Goal: Task Accomplishment & Management: Manage account settings

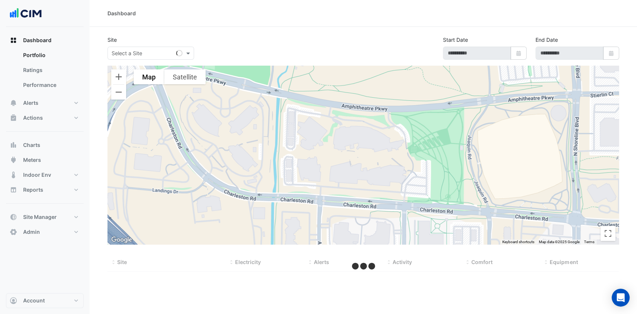
select select "***"
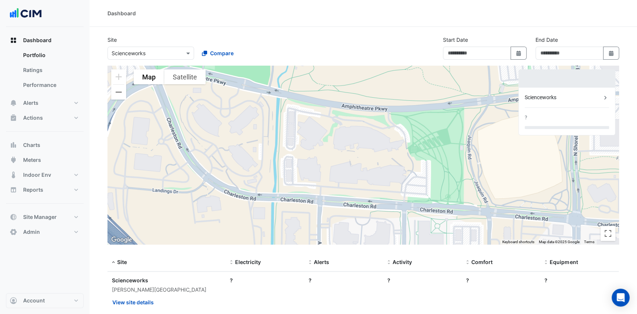
type input "**********"
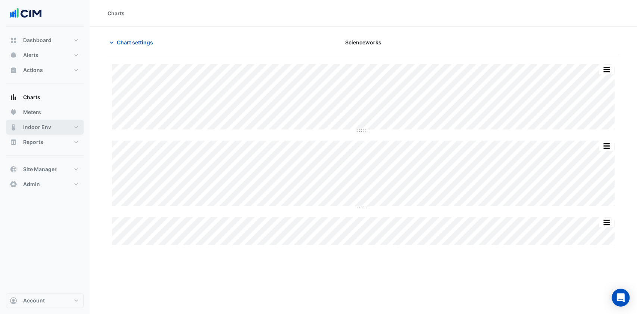
click at [49, 126] on span "Indoor Env" at bounding box center [37, 127] width 28 height 7
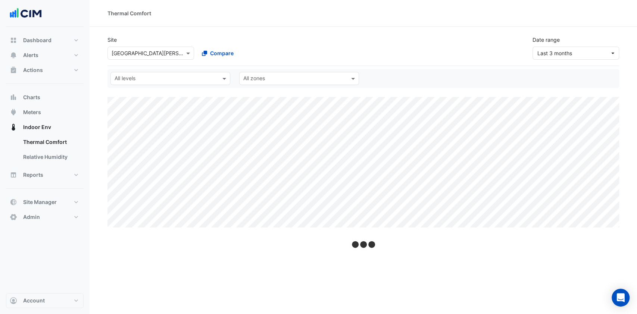
click at [158, 54] on input "text" at bounding box center [143, 54] width 63 height 8
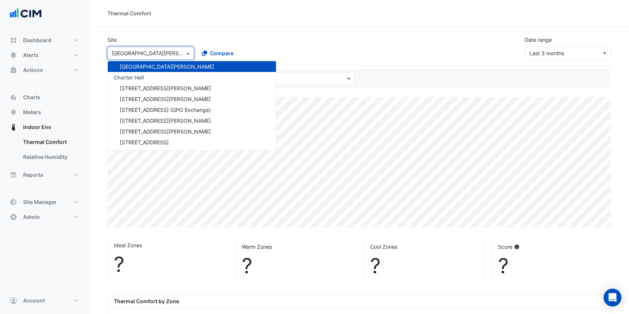
type input "*"
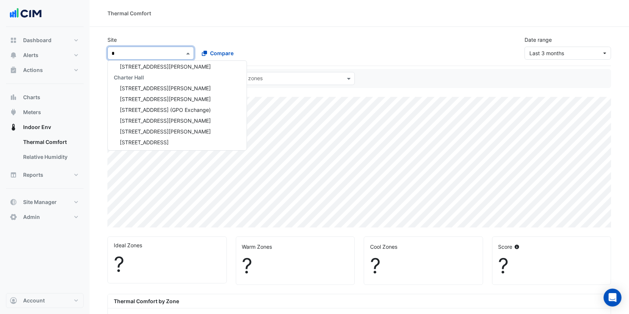
select select "***"
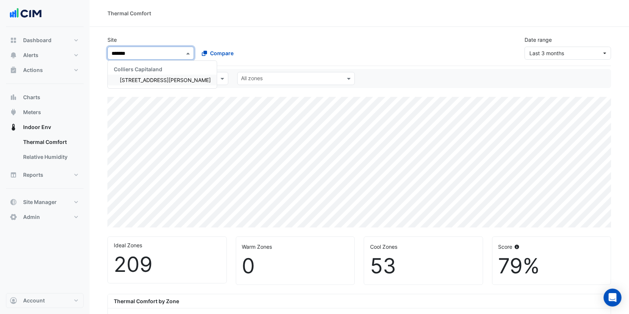
type input "********"
drag, startPoint x: 146, startPoint y: 77, endPoint x: 145, endPoint y: 80, distance: 4.0
click at [145, 80] on span "[STREET_ADDRESS][PERSON_NAME]" at bounding box center [165, 80] width 91 height 6
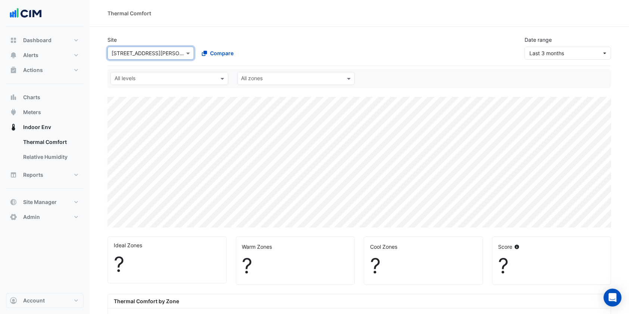
select select "***"
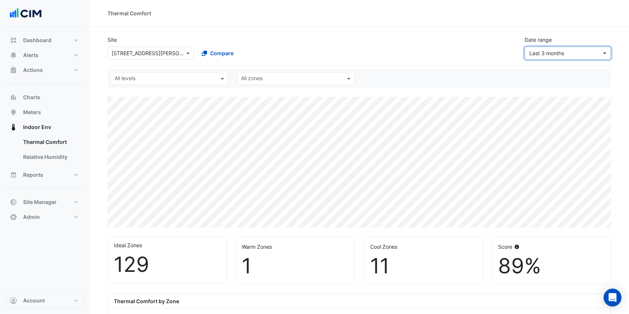
click at [570, 55] on span "Last 3 months" at bounding box center [566, 53] width 72 height 8
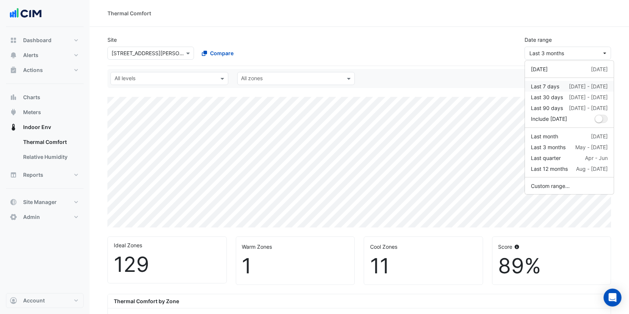
click at [551, 89] on div "Last 7 days" at bounding box center [545, 86] width 28 height 8
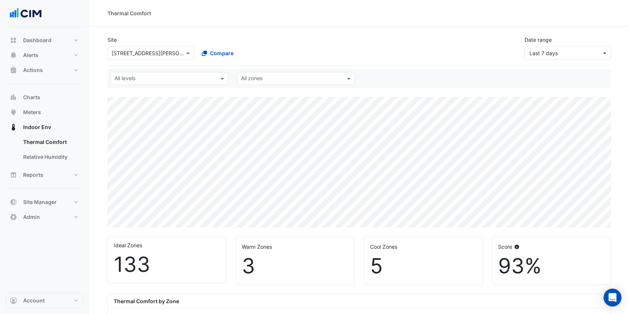
click at [217, 79] on div "All levels" at bounding box center [169, 78] width 118 height 13
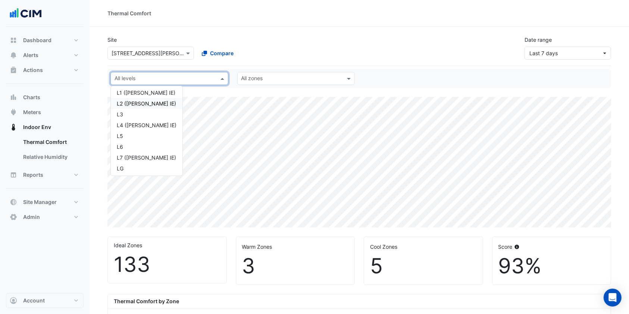
scroll to position [35, 0]
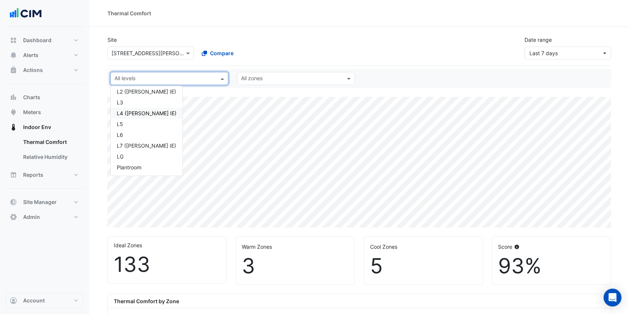
click at [134, 113] on div "L4 ([PERSON_NAME] IE)" at bounding box center [147, 113] width 60 height 8
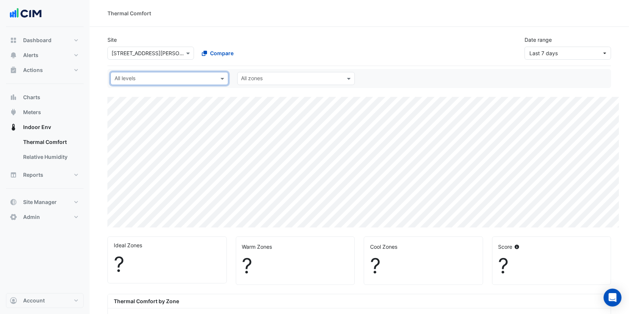
select select "***"
click at [194, 83] on div at bounding box center [164, 80] width 102 height 10
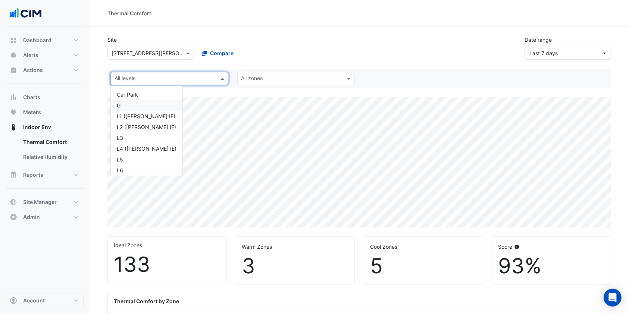
click at [134, 106] on div "G" at bounding box center [147, 106] width 60 height 8
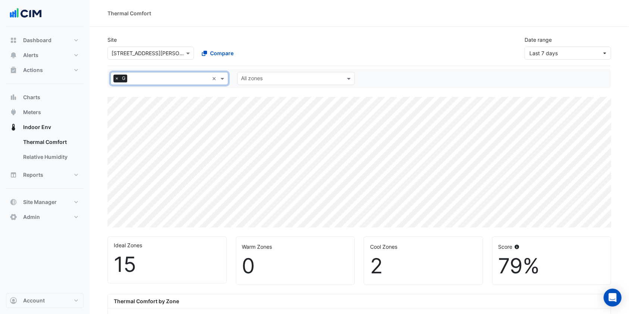
click at [120, 78] on span "G" at bounding box center [123, 78] width 7 height 7
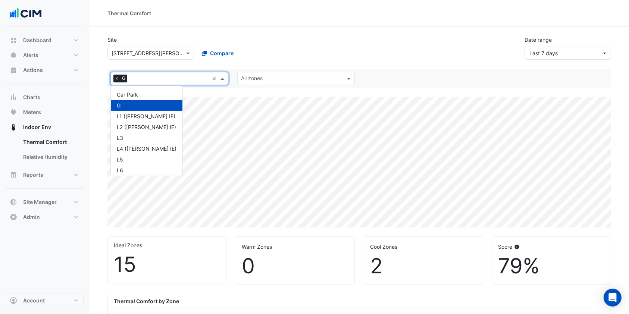
click at [117, 78] on span "×" at bounding box center [116, 78] width 7 height 7
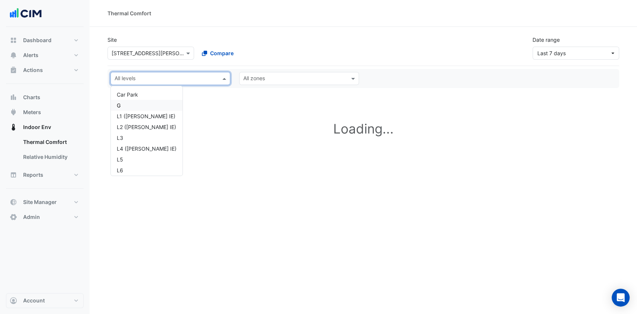
click at [130, 78] on input "text" at bounding box center [166, 79] width 103 height 8
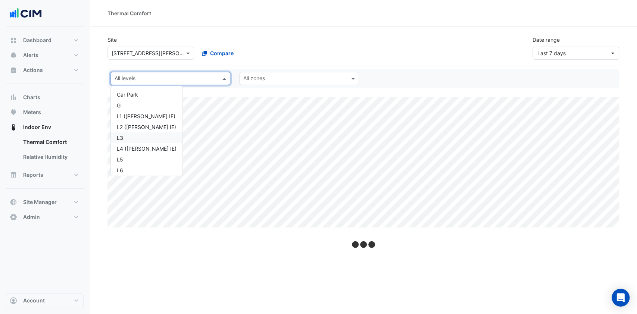
click at [123, 136] on div "L3" at bounding box center [147, 138] width 60 height 8
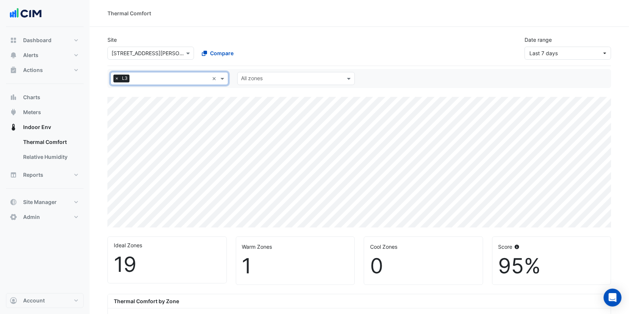
click at [118, 77] on span "×" at bounding box center [116, 78] width 7 height 7
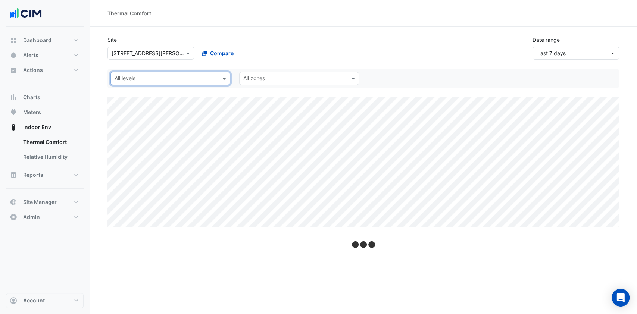
click at [129, 77] on input "text" at bounding box center [166, 79] width 103 height 8
click at [128, 113] on div "L1 ([PERSON_NAME] IE)" at bounding box center [147, 116] width 60 height 8
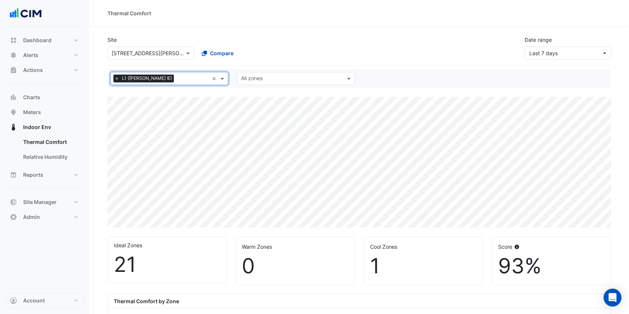
click at [117, 77] on span "×" at bounding box center [116, 78] width 7 height 7
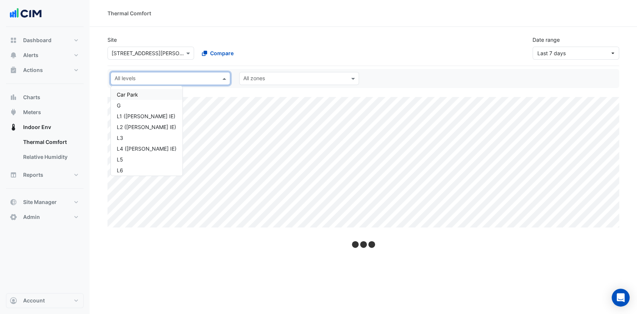
click at [117, 78] on input "text" at bounding box center [166, 79] width 103 height 8
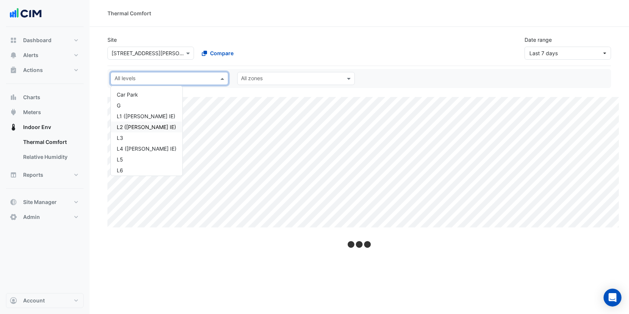
click at [124, 124] on div "L2 ([PERSON_NAME] IE)" at bounding box center [147, 127] width 60 height 8
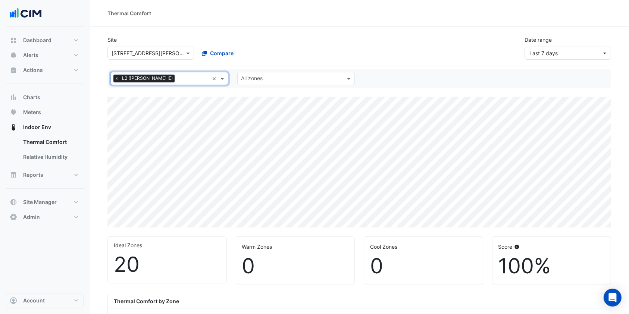
click at [182, 78] on input "text" at bounding box center [194, 79] width 32 height 8
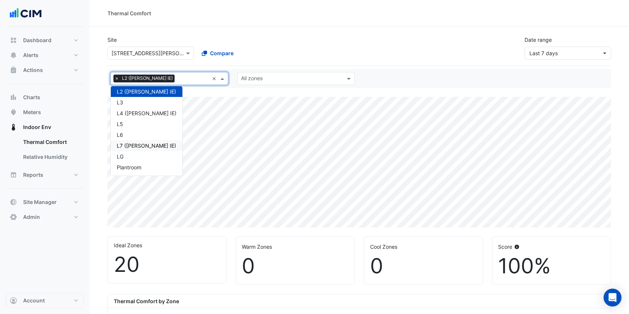
click at [132, 146] on div "L7 ([PERSON_NAME] IE)" at bounding box center [147, 146] width 60 height 8
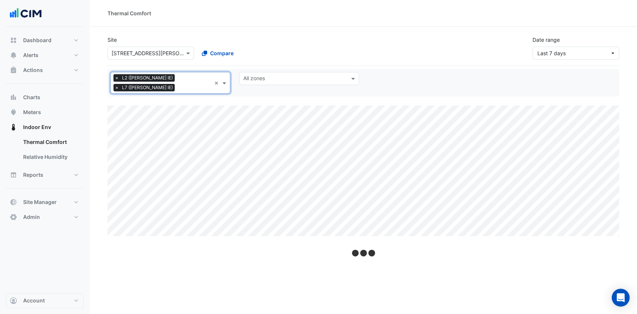
click at [118, 80] on span "×" at bounding box center [116, 77] width 7 height 7
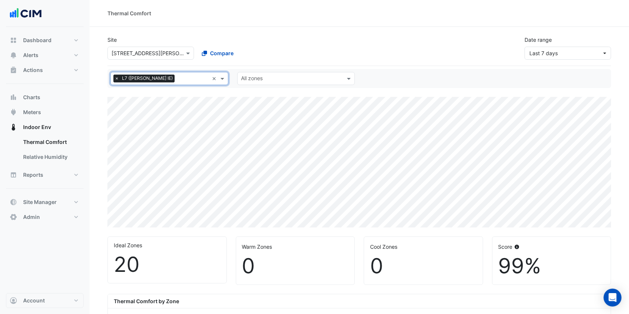
click at [118, 80] on span "×" at bounding box center [116, 78] width 7 height 7
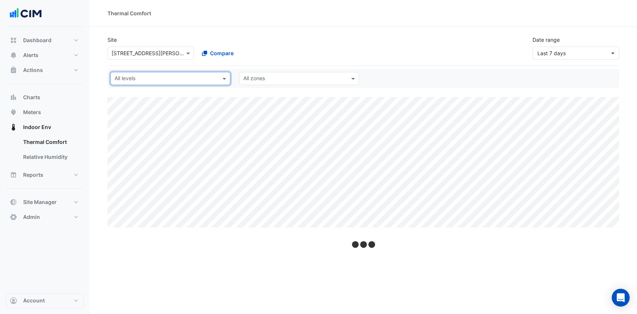
click at [131, 78] on input "text" at bounding box center [166, 79] width 103 height 8
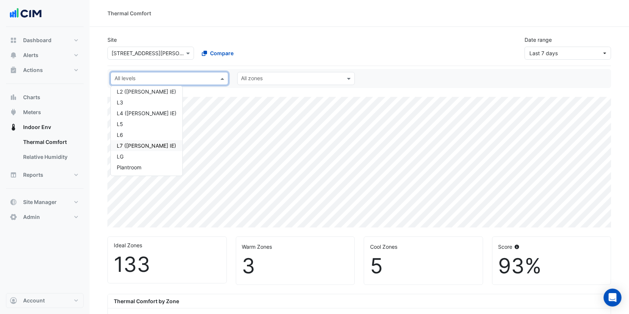
click at [128, 142] on div "L7 ([PERSON_NAME] IE)" at bounding box center [147, 146] width 60 height 8
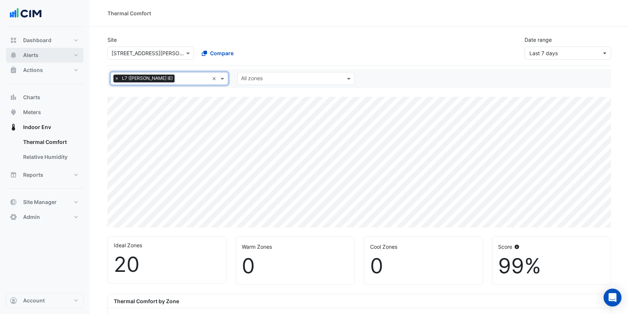
click at [35, 55] on span "Alerts" at bounding box center [30, 55] width 15 height 7
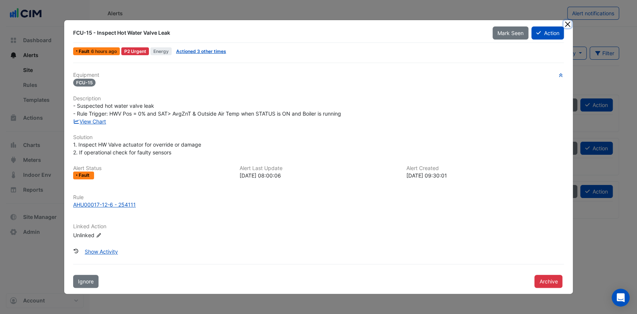
click at [569, 26] on button "Close" at bounding box center [568, 24] width 8 height 8
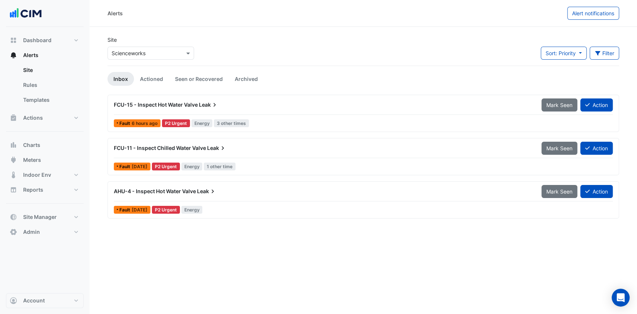
click at [165, 57] on div "Select a Site × Scienceworks" at bounding box center [146, 53] width 77 height 8
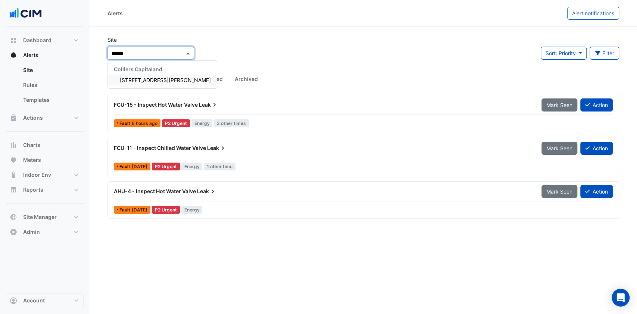
type input "*******"
click at [138, 82] on span "[STREET_ADDRESS][PERSON_NAME]" at bounding box center [165, 80] width 91 height 6
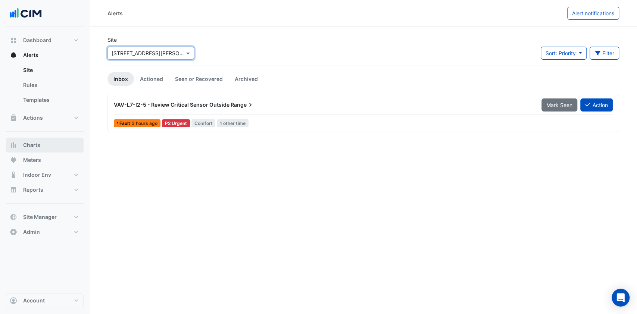
click at [44, 141] on button "Charts" at bounding box center [45, 145] width 78 height 15
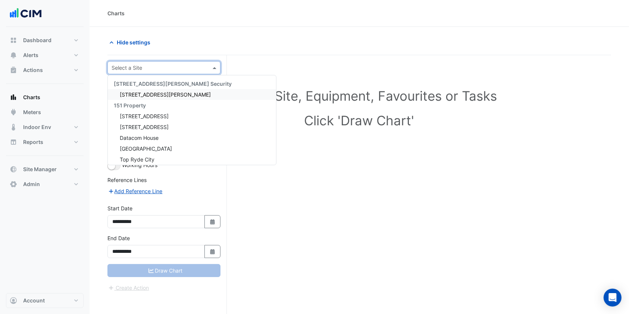
click at [167, 67] on input "text" at bounding box center [157, 68] width 90 height 8
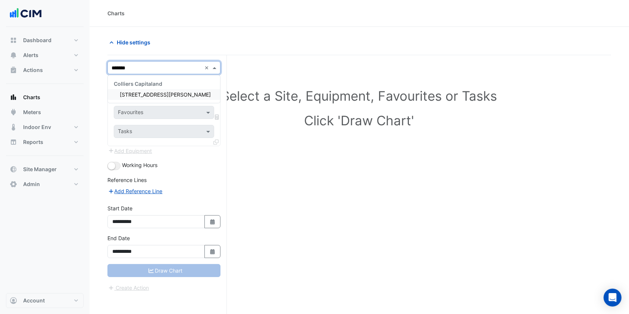
type input "********"
click at [170, 98] on div "[STREET_ADDRESS][PERSON_NAME]" at bounding box center [164, 94] width 112 height 11
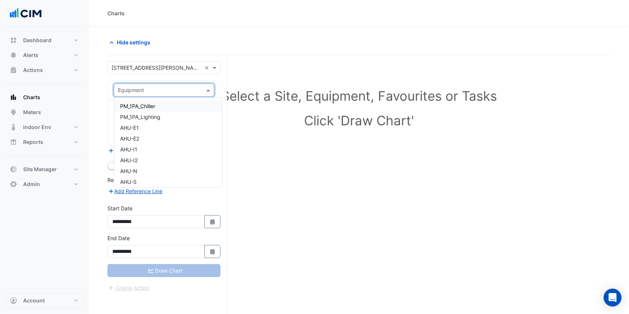
click at [207, 89] on span at bounding box center [209, 90] width 9 height 8
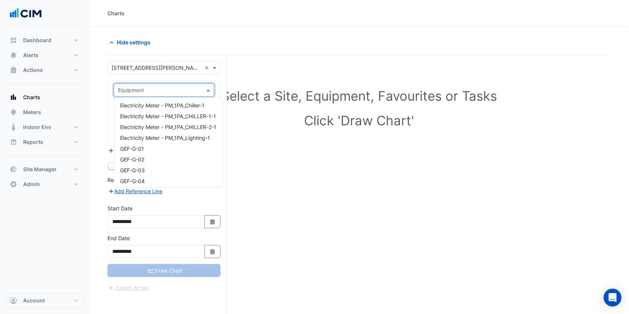
scroll to position [348, 0]
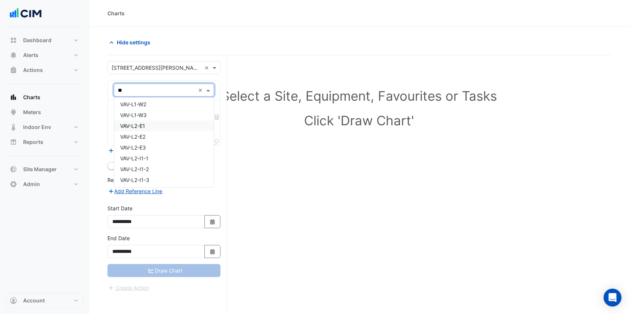
type input "***"
click at [145, 144] on span "VAV-L4-I1-1" at bounding box center [134, 143] width 29 height 6
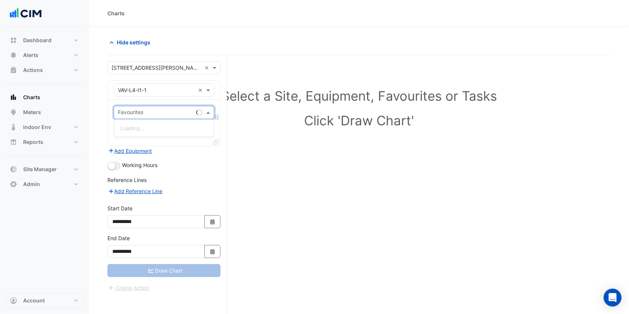
click at [210, 112] on span at bounding box center [209, 113] width 9 height 8
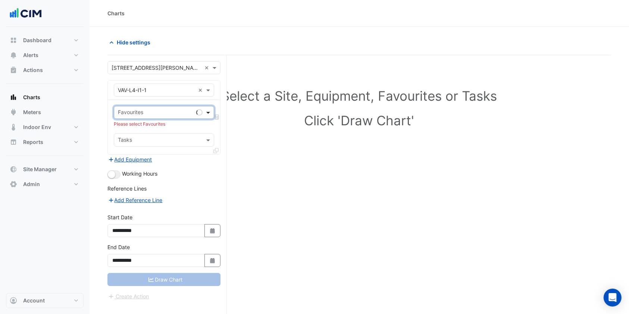
click at [210, 112] on span at bounding box center [209, 113] width 9 height 8
click at [210, 113] on span at bounding box center [209, 113] width 9 height 8
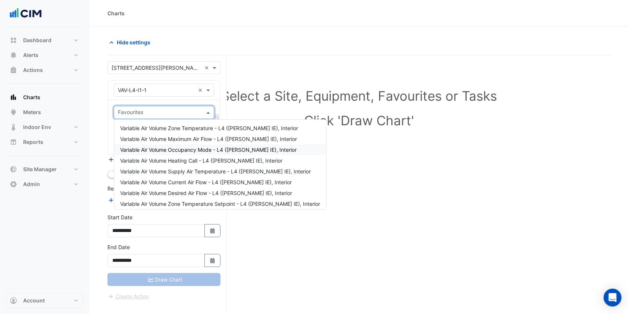
click at [185, 148] on span "Variable Air Volume Occupancy Mode - L4 ([PERSON_NAME] IE), Interior" at bounding box center [208, 150] width 177 height 6
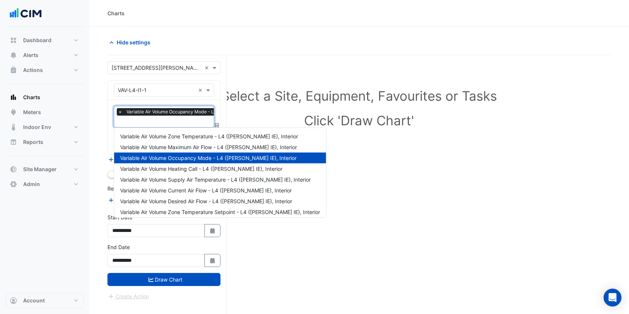
click at [191, 124] on input "text" at bounding box center [201, 122] width 166 height 8
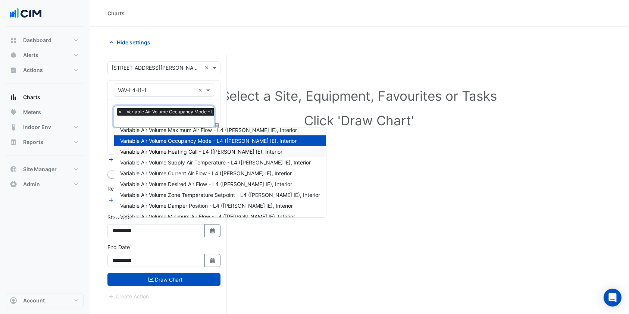
scroll to position [24, 0]
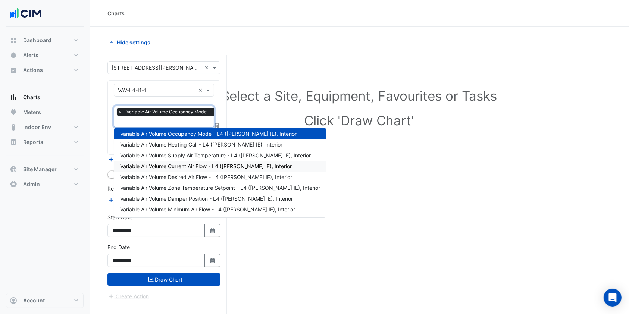
click at [187, 165] on span "Variable Air Volume Current Air Flow - L4 ([PERSON_NAME] IE), Interior" at bounding box center [206, 166] width 172 height 6
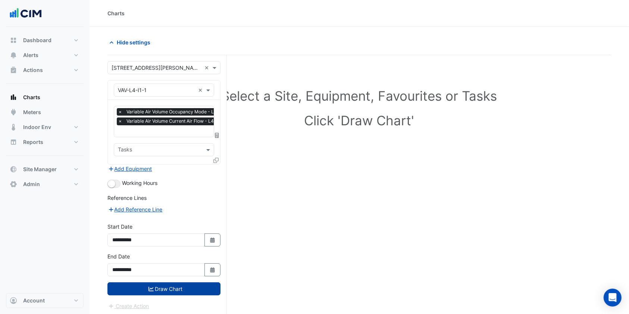
click at [174, 288] on button "Draw Chart" at bounding box center [163, 289] width 113 height 13
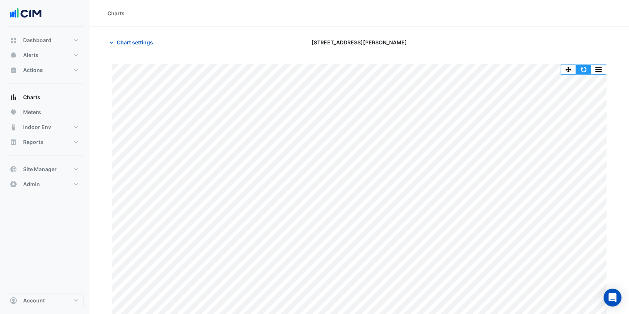
click at [584, 70] on button "button" at bounding box center [583, 69] width 15 height 9
click at [141, 44] on span "Chart settings" at bounding box center [135, 42] width 36 height 8
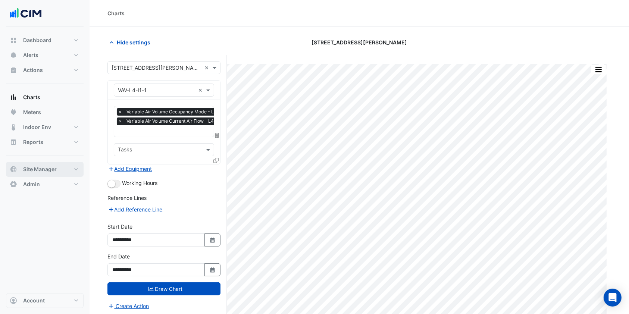
click at [69, 166] on button "Site Manager" at bounding box center [45, 169] width 78 height 15
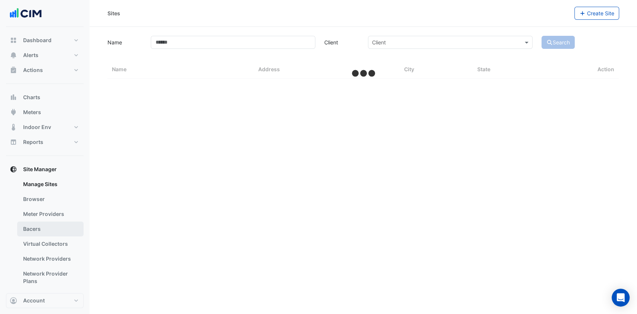
select select "***"
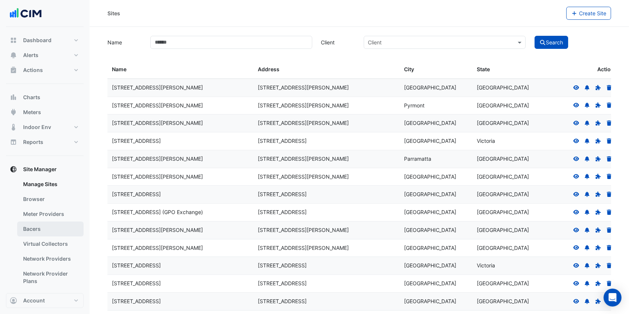
click at [51, 230] on link "Bacers" at bounding box center [50, 229] width 66 height 15
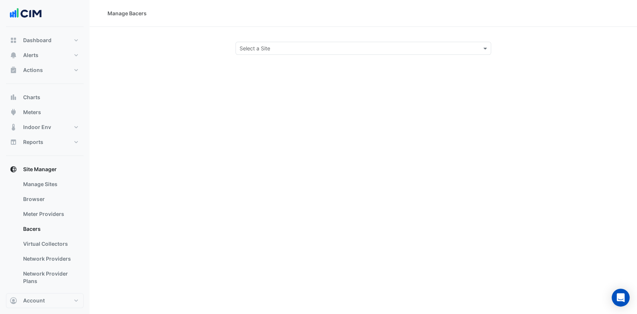
click at [299, 51] on input "text" at bounding box center [356, 49] width 233 height 8
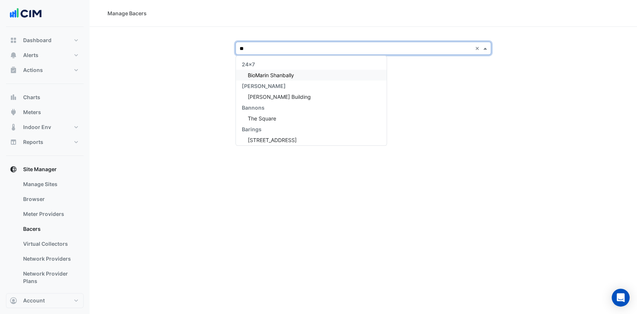
type input "*"
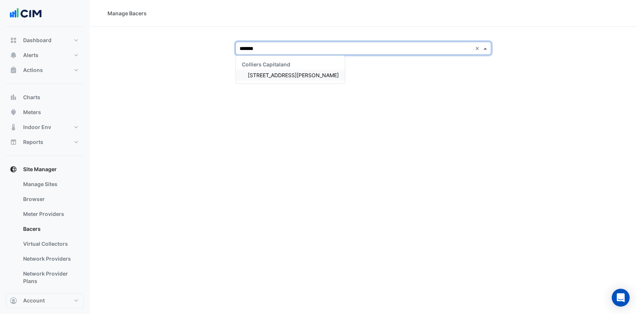
type input "********"
click at [279, 74] on span "[STREET_ADDRESS][PERSON_NAME]" at bounding box center [293, 75] width 91 height 6
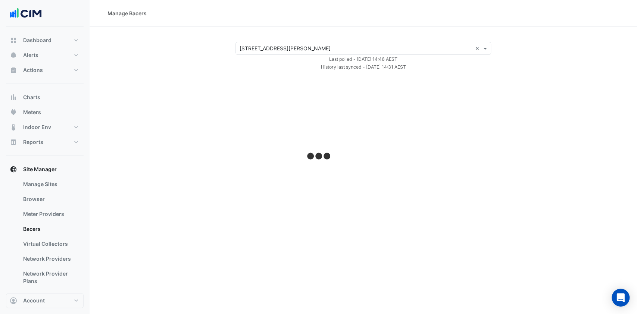
select select "***"
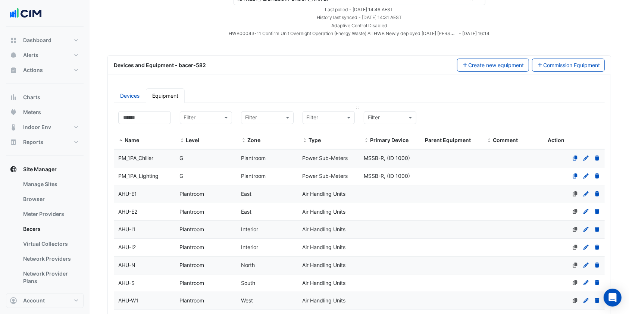
scroll to position [99, 0]
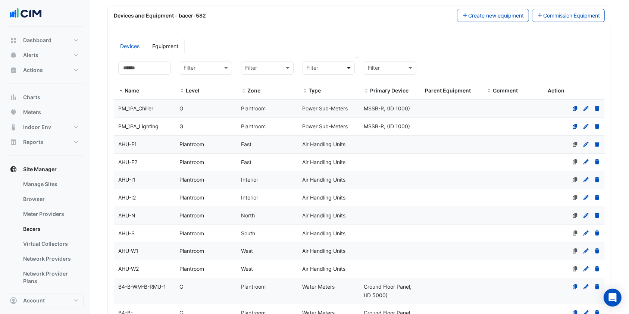
click at [349, 67] on span at bounding box center [349, 68] width 9 height 9
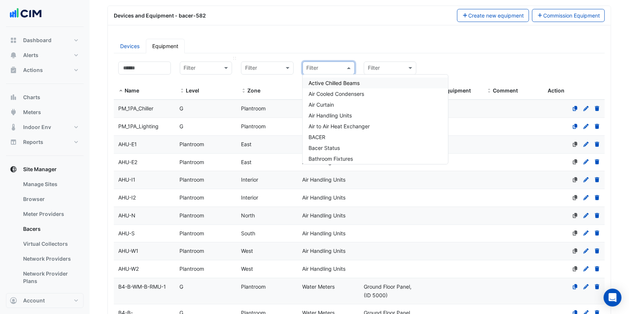
click at [215, 68] on div at bounding box center [206, 68] width 52 height 9
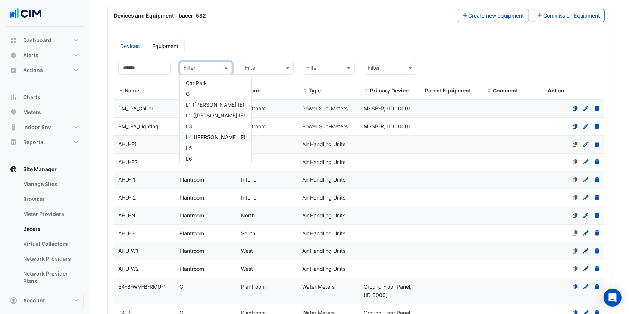
click at [195, 135] on div "L4 ([PERSON_NAME] IE)" at bounding box center [216, 137] width 60 height 8
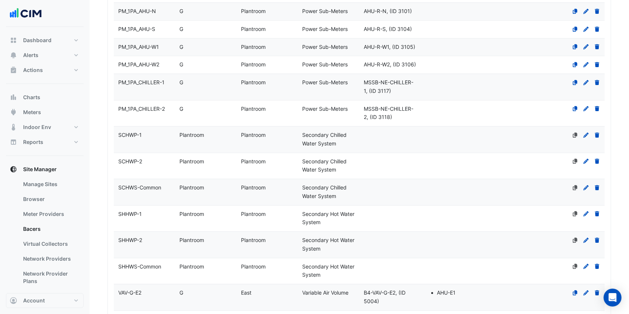
scroll to position [1347, 0]
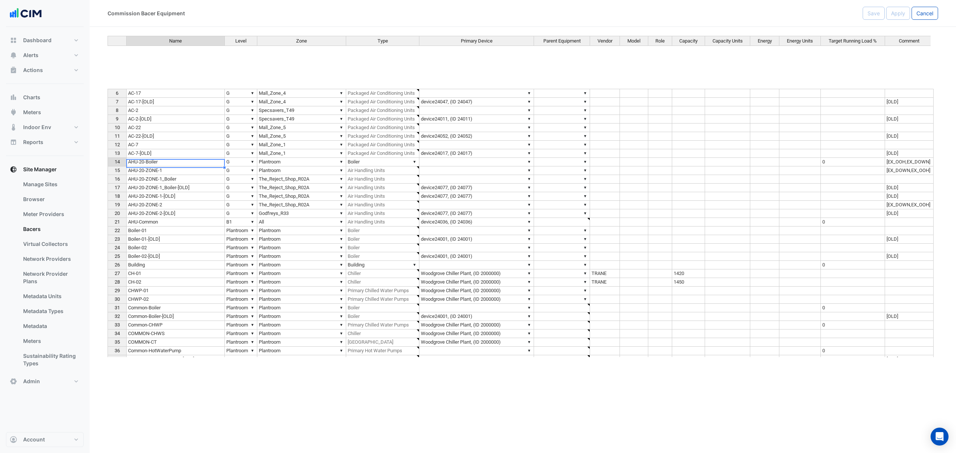
scroll to position [65, 0]
